Goal: Communication & Community: Answer question/provide support

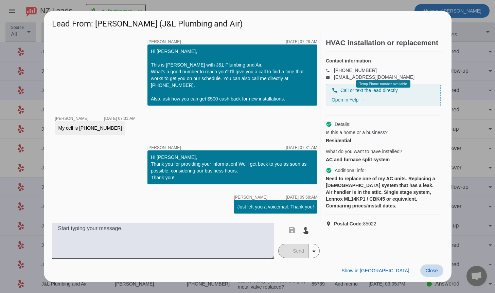
click at [432, 270] on span "Close" at bounding box center [432, 270] width 12 height 5
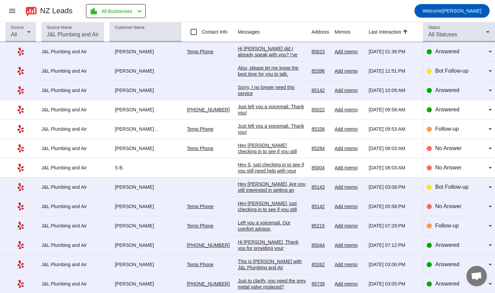
click at [258, 50] on div "Hi [PERSON_NAME] did I already speak with you? I've talked to quite a few this …" at bounding box center [272, 67] width 68 height 43
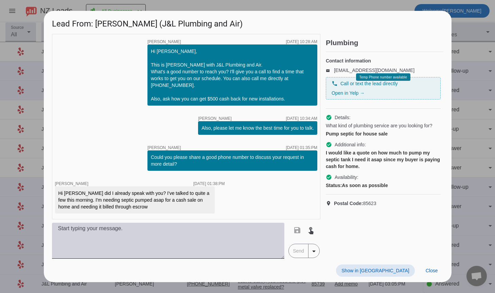
click at [113, 229] on textarea at bounding box center [168, 241] width 233 height 36
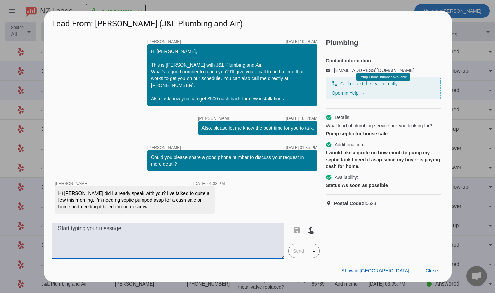
click at [131, 232] on textarea at bounding box center [168, 241] width 233 height 36
type textarea "Hi [PERSON_NAME], how soon did you need the pumping done?"
click at [297, 250] on span "Send" at bounding box center [298, 251] width 19 height 14
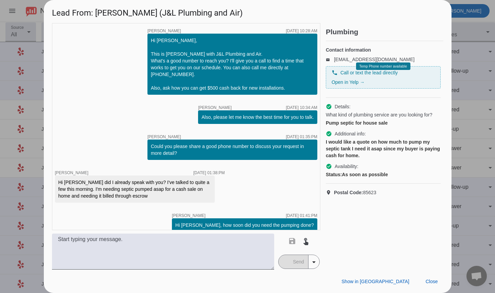
scroll to position [7, 0]
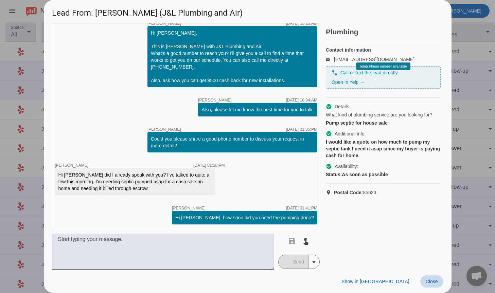
click at [433, 282] on span "Close" at bounding box center [432, 281] width 12 height 5
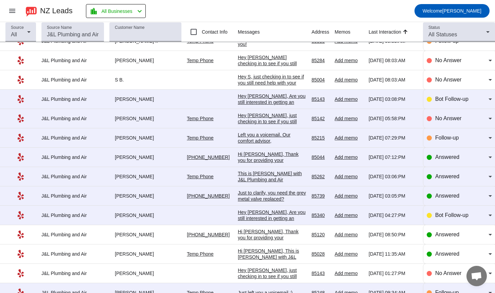
scroll to position [0, 0]
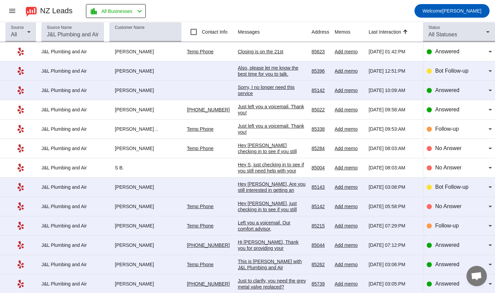
click at [263, 52] on div "Closing is on the 21st" at bounding box center [272, 52] width 68 height 6
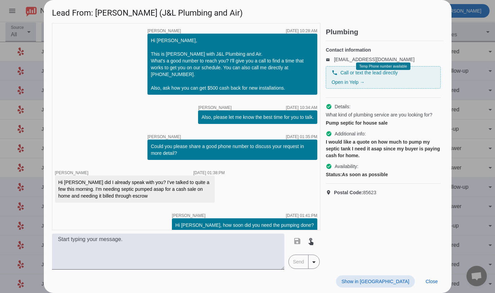
scroll to position [66, 0]
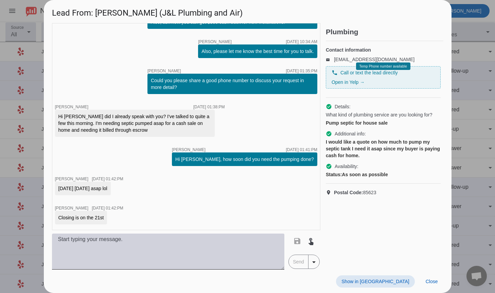
click at [115, 240] on textarea at bounding box center [168, 252] width 233 height 36
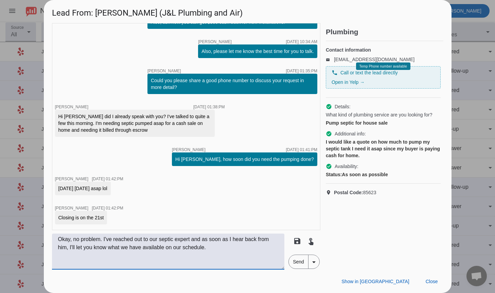
type textarea "Okay, no problem. I've reached out to our septic expert and as soon as I hear b…"
click at [298, 261] on span "Send" at bounding box center [298, 262] width 19 height 14
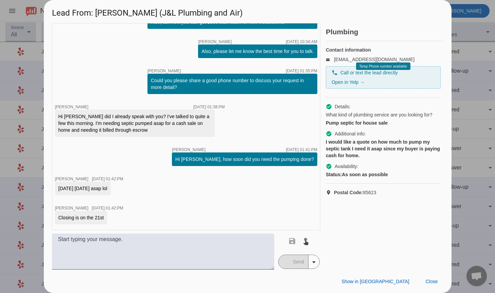
scroll to position [138, 0]
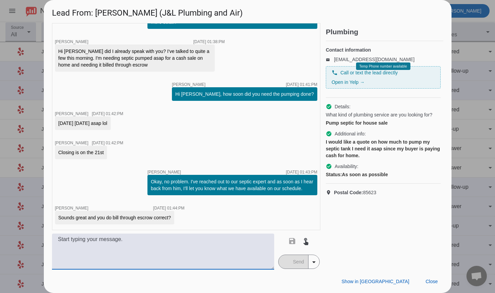
click at [131, 248] on textarea at bounding box center [163, 252] width 223 height 36
type textarea "Escrow is not a problem at all."
click at [293, 258] on span "Send" at bounding box center [298, 262] width 19 height 14
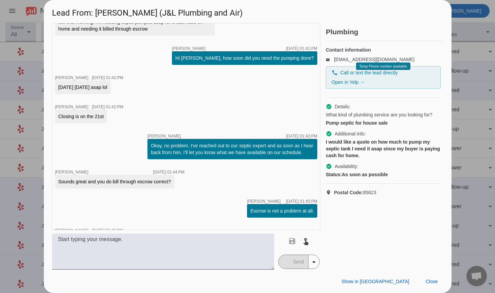
scroll to position [196, 0]
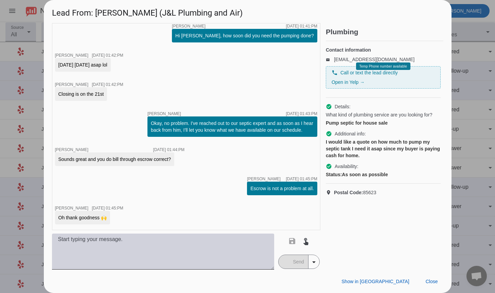
click at [90, 243] on textarea at bounding box center [163, 252] width 223 height 36
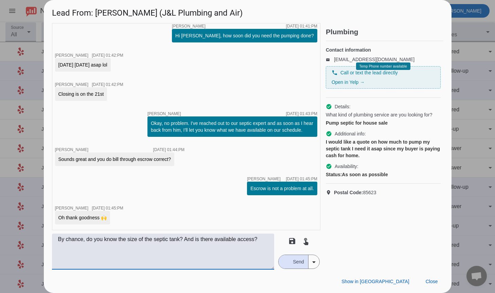
type textarea "By chance, do you know the size of the septic tank? And is there available acce…"
click at [293, 257] on span "Send" at bounding box center [298, 262] width 19 height 14
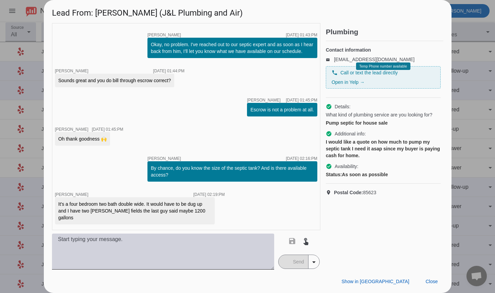
scroll to position [298, 0]
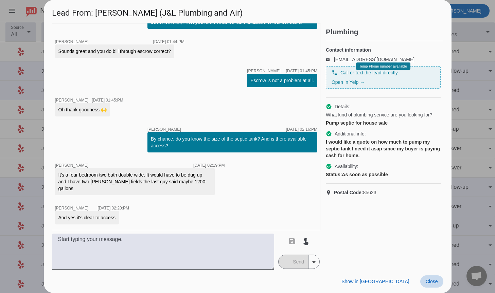
click at [432, 281] on span "Close" at bounding box center [432, 281] width 12 height 5
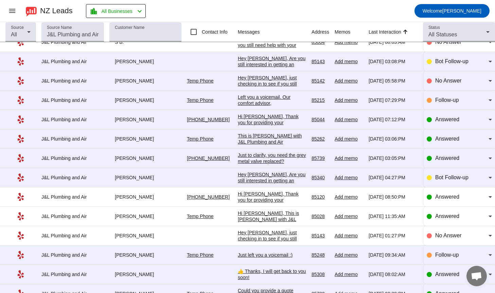
scroll to position [0, 0]
